Goal: Book appointment/travel/reservation

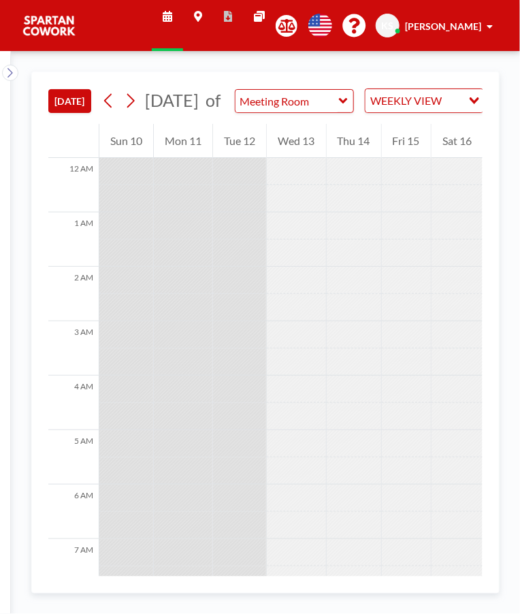
scroll to position [840, 0]
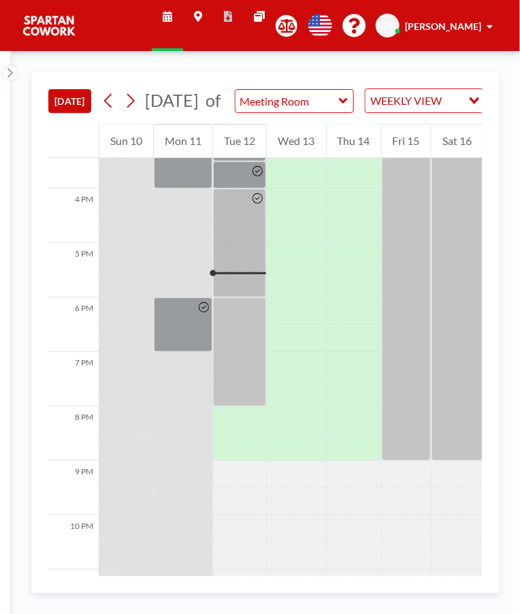
click at [246, 339] on div at bounding box center [239, 351] width 53 height 109
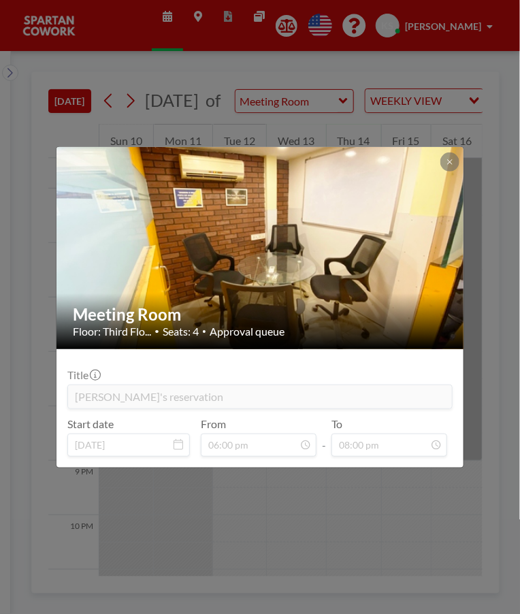
click at [414, 493] on div "Meeting Room Floor: Third Flo... • Seats: 4 • Approval queue Title [PERSON_NAME…" at bounding box center [260, 307] width 520 height 614
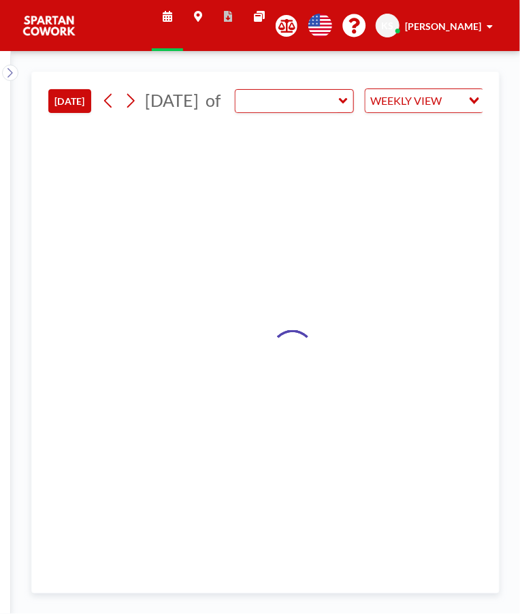
type input "Meeting Room"
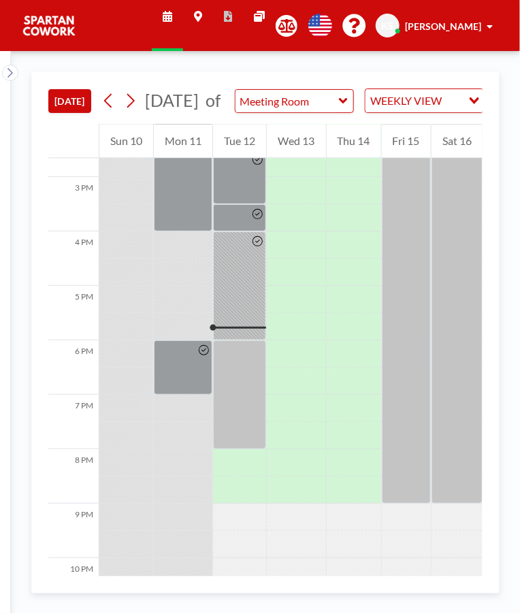
scroll to position [840, 0]
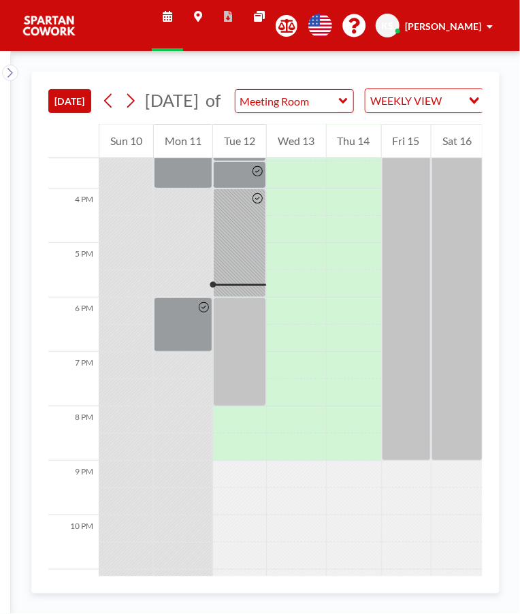
click at [231, 340] on div at bounding box center [239, 351] width 53 height 109
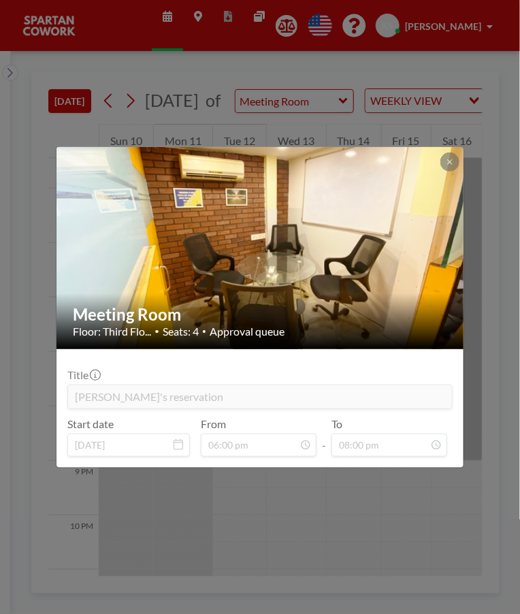
click at [348, 538] on div "Meeting Room Floor: Third Flo... • Seats: 4 • Approval queue Title [PERSON_NAME…" at bounding box center [260, 307] width 520 height 614
